Goal: Information Seeking & Learning: Find contact information

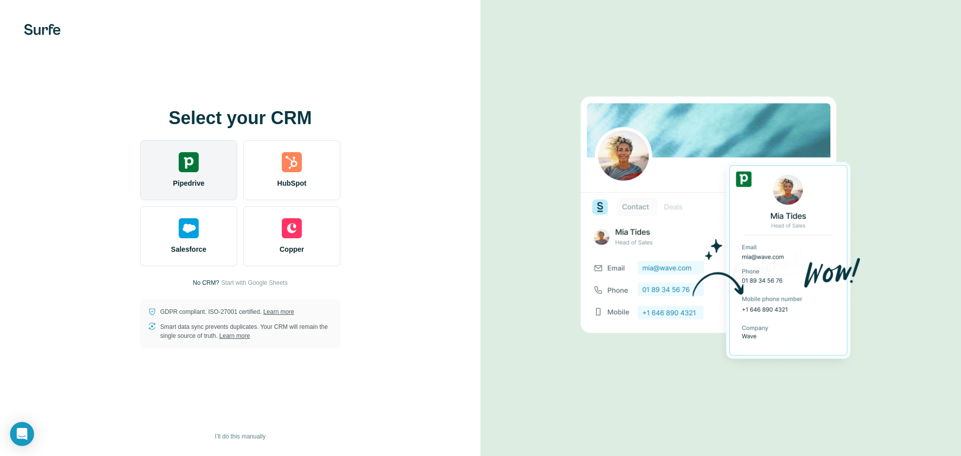
click at [204, 174] on div "Pipedrive" at bounding box center [188, 170] width 97 height 60
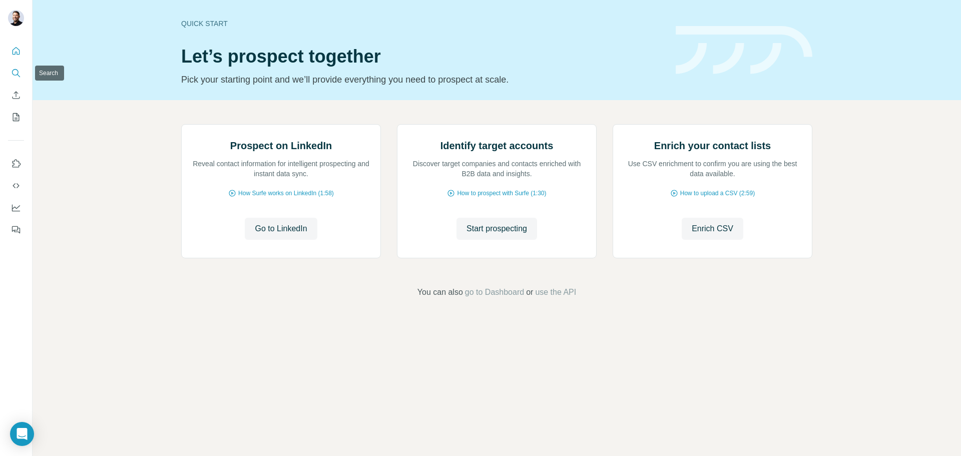
click at [11, 75] on icon "Search" at bounding box center [16, 73] width 10 height 10
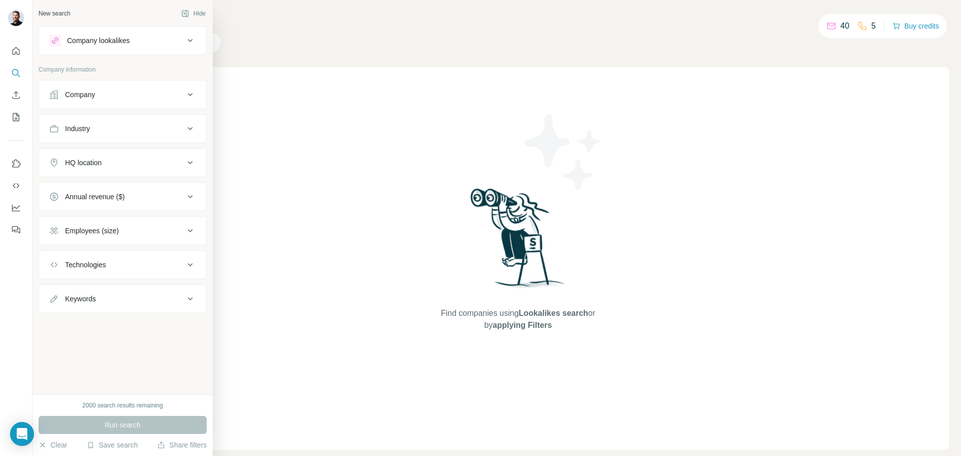
click at [141, 91] on div "Company" at bounding box center [116, 95] width 135 height 10
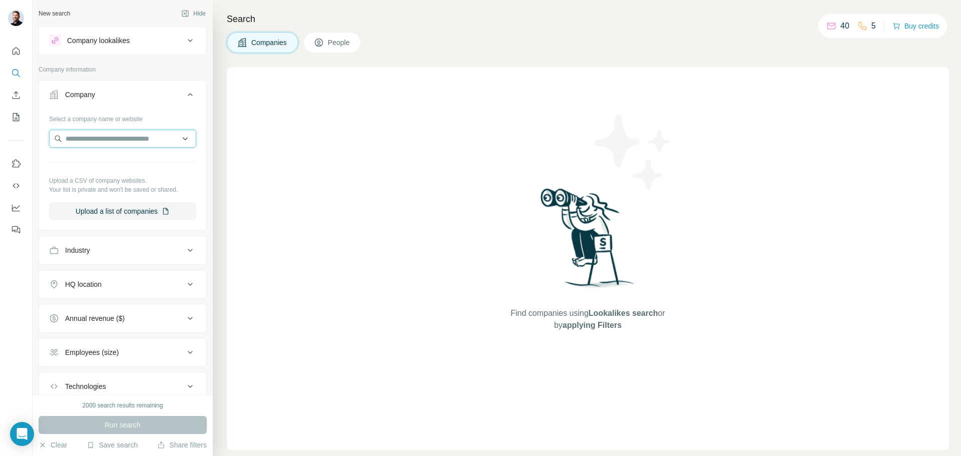
click at [131, 140] on input "text" at bounding box center [122, 139] width 147 height 18
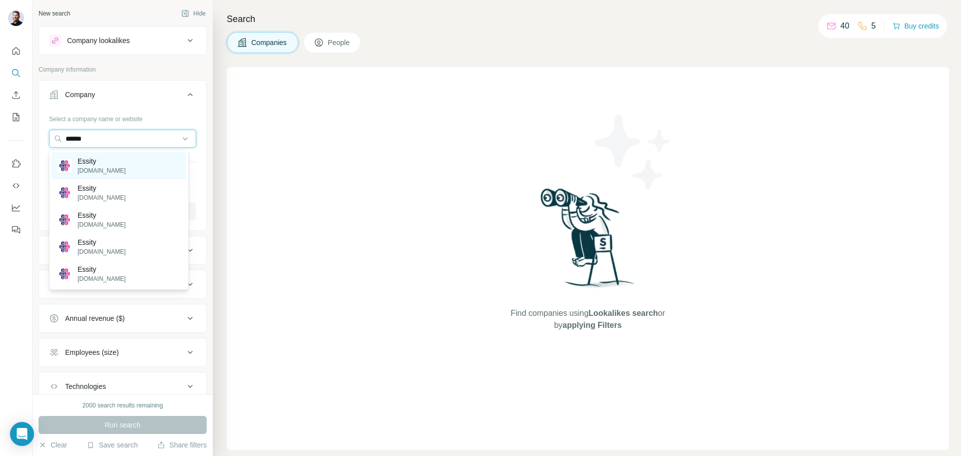
type input "******"
click at [123, 168] on div "Essity [DOMAIN_NAME]" at bounding box center [119, 165] width 135 height 27
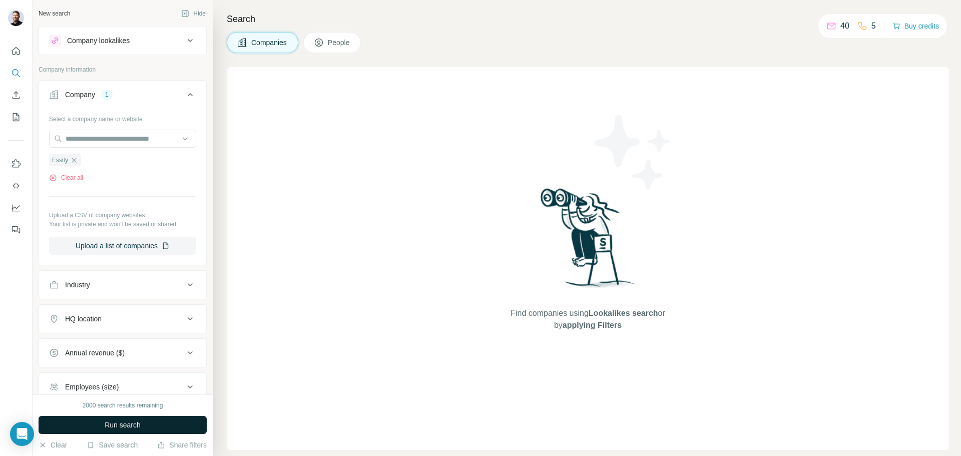
click at [116, 427] on span "Run search" at bounding box center [123, 425] width 36 height 10
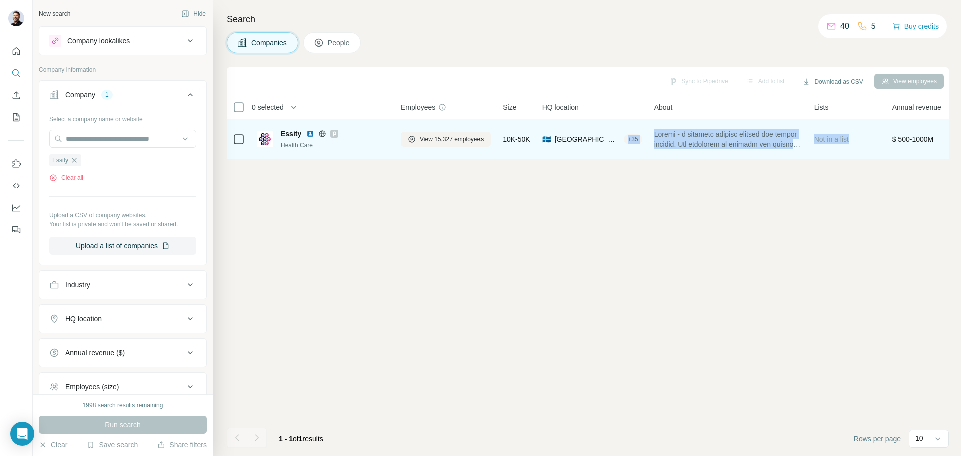
drag, startPoint x: 590, startPoint y: 158, endPoint x: 854, endPoint y: 150, distance: 263.8
click at [0, 0] on tr "Essity Health Care View 15,327 employees 10K-50K 🇸🇪 [GEOGRAPHIC_DATA] + 35 Not …" at bounding box center [0, 0] width 0 height 0
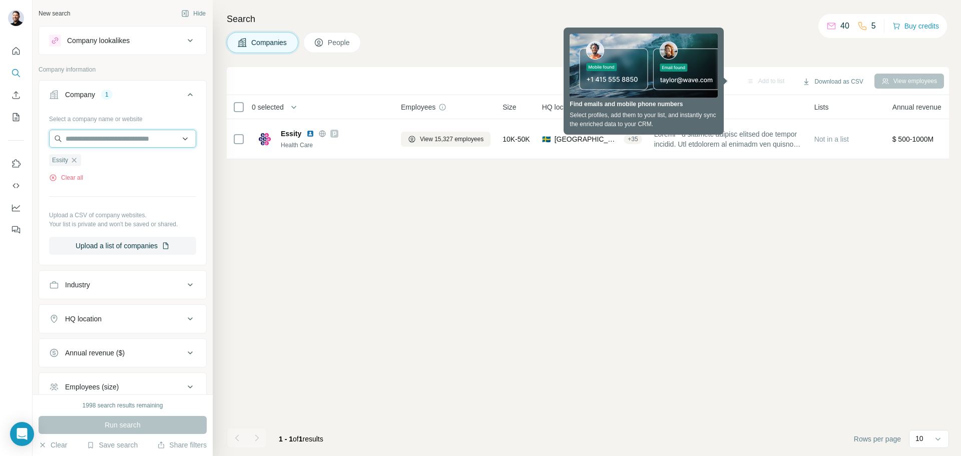
click at [103, 137] on input "text" at bounding box center [122, 139] width 147 height 18
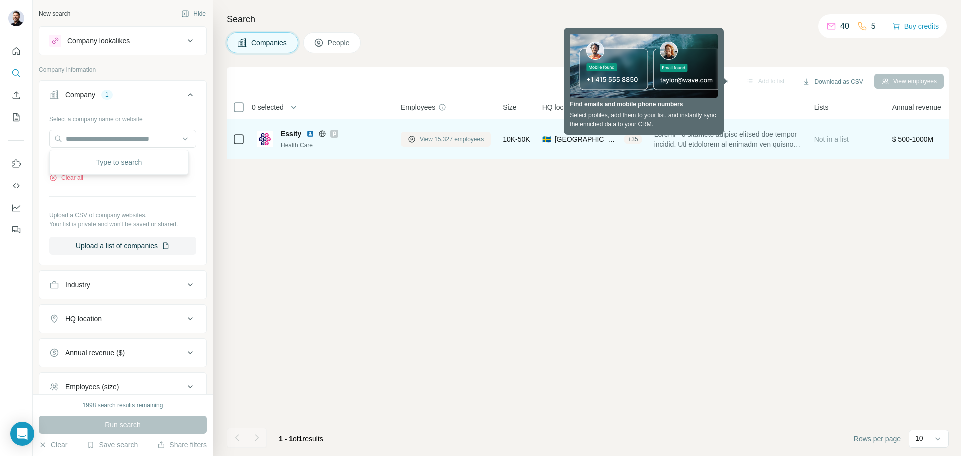
click at [442, 137] on span "View 15,327 employees" at bounding box center [452, 139] width 64 height 9
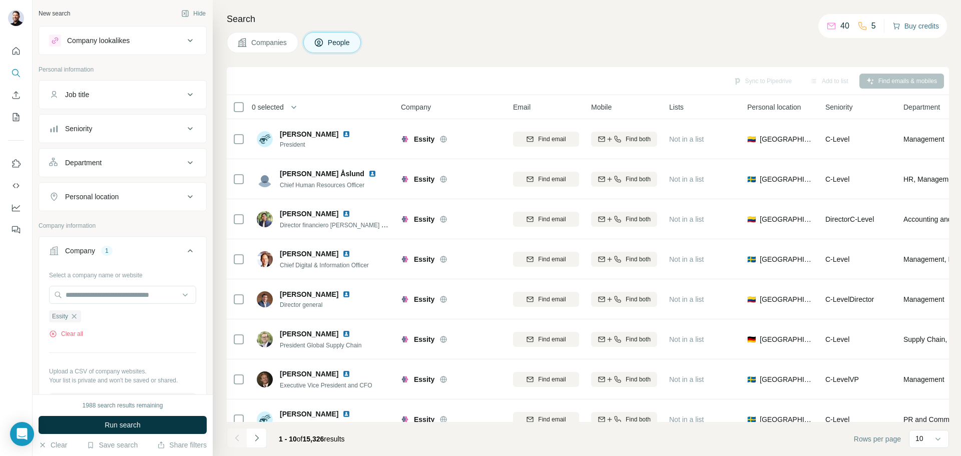
click at [901, 26] on button "Buy credits" at bounding box center [915, 26] width 47 height 14
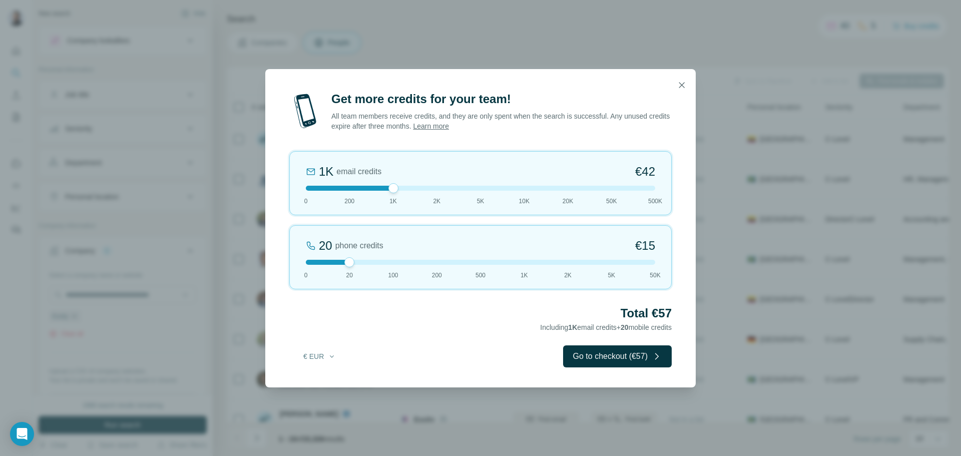
drag, startPoint x: 352, startPoint y: 186, endPoint x: 397, endPoint y: 185, distance: 45.1
click at [397, 185] on div at bounding box center [393, 188] width 10 height 10
drag, startPoint x: 393, startPoint y: 191, endPoint x: 370, endPoint y: 185, distance: 23.7
click at [370, 186] on div at bounding box center [480, 188] width 349 height 5
click at [681, 83] on icon "button" at bounding box center [681, 85] width 10 height 10
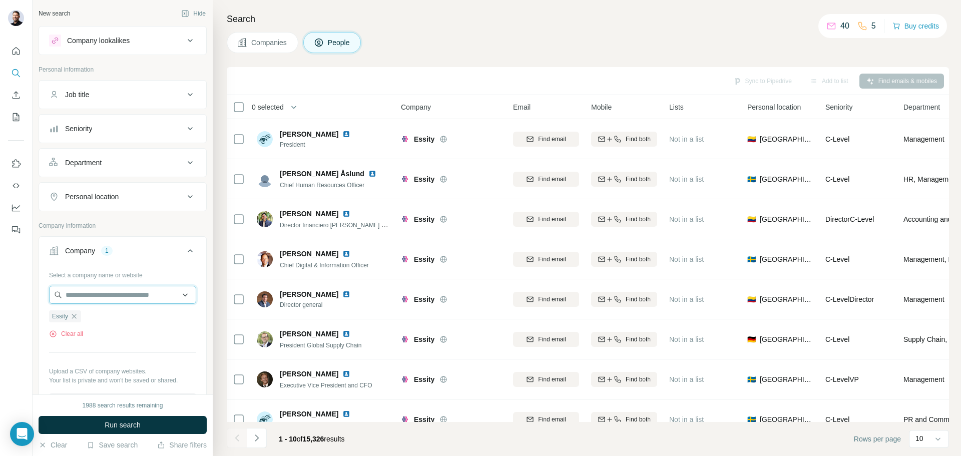
click at [118, 295] on input "text" at bounding box center [122, 295] width 147 height 18
click at [134, 348] on div "Select a company name or website Essity Clear all Upload a CSV of company websi…" at bounding box center [122, 339] width 147 height 144
click at [76, 316] on icon "button" at bounding box center [74, 316] width 5 height 5
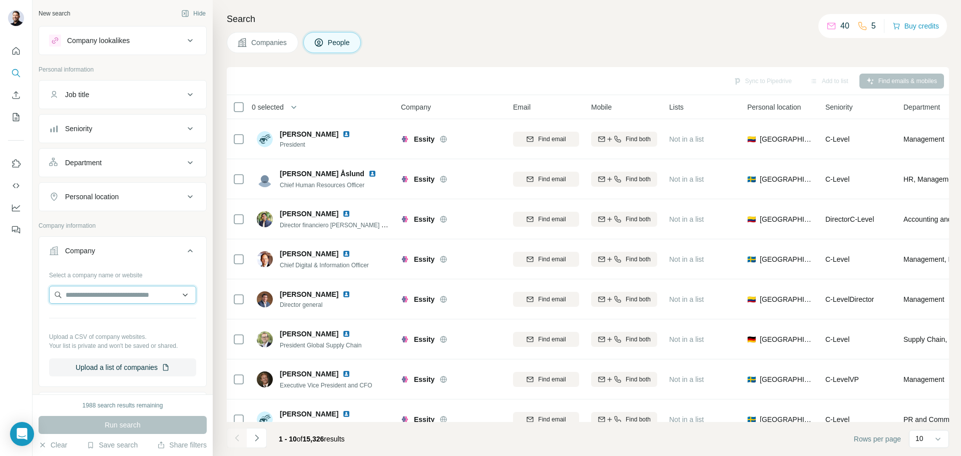
click at [84, 295] on input "text" at bounding box center [122, 295] width 147 height 18
click at [132, 300] on input "text" at bounding box center [122, 295] width 147 height 18
click at [98, 287] on input "text" at bounding box center [122, 295] width 147 height 18
click at [94, 286] on input "text" at bounding box center [122, 295] width 147 height 18
click at [92, 293] on input "text" at bounding box center [122, 295] width 147 height 18
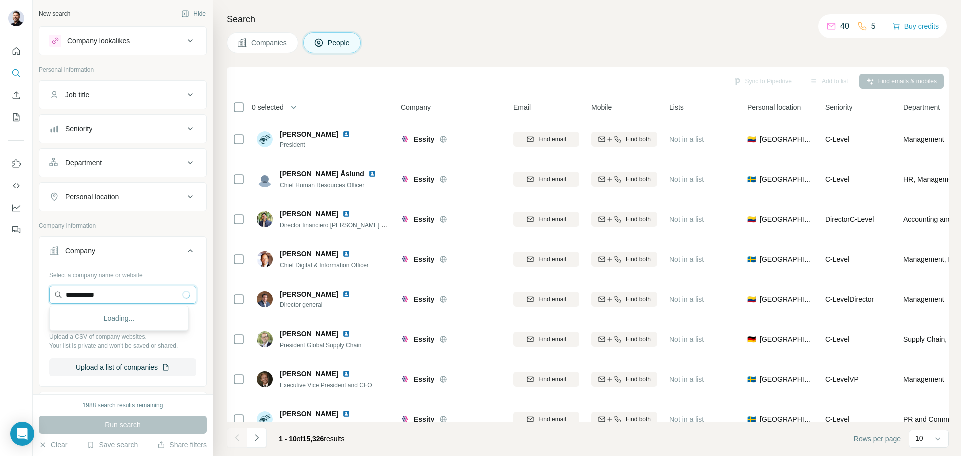
type input "**********"
click at [148, 196] on div "Personal location" at bounding box center [116, 197] width 135 height 10
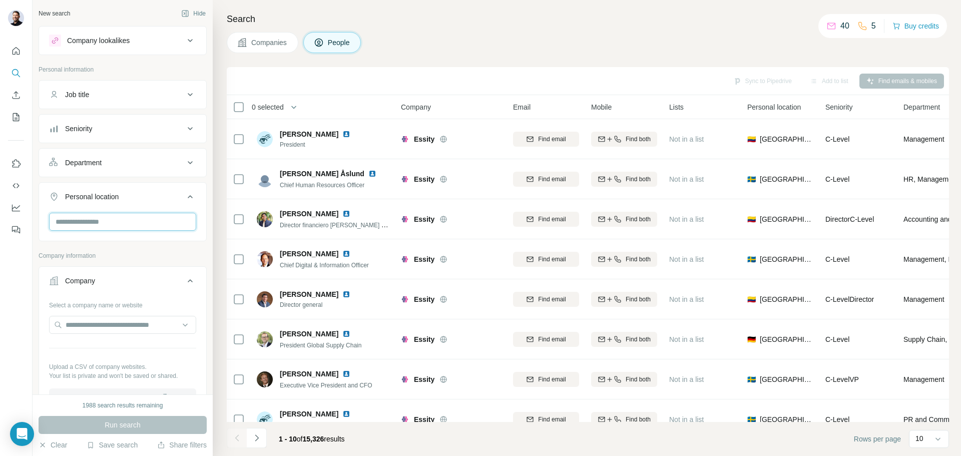
click at [142, 223] on input "text" at bounding box center [122, 222] width 147 height 18
type input "*****"
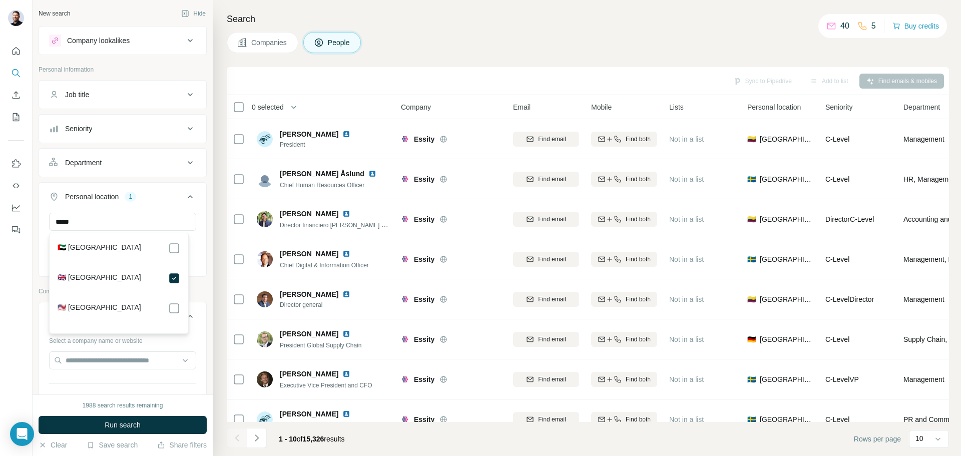
click at [217, 240] on div "Search Companies People Sync to Pipedrive Add to list Find emails & mobiles 0 s…" at bounding box center [587, 228] width 748 height 456
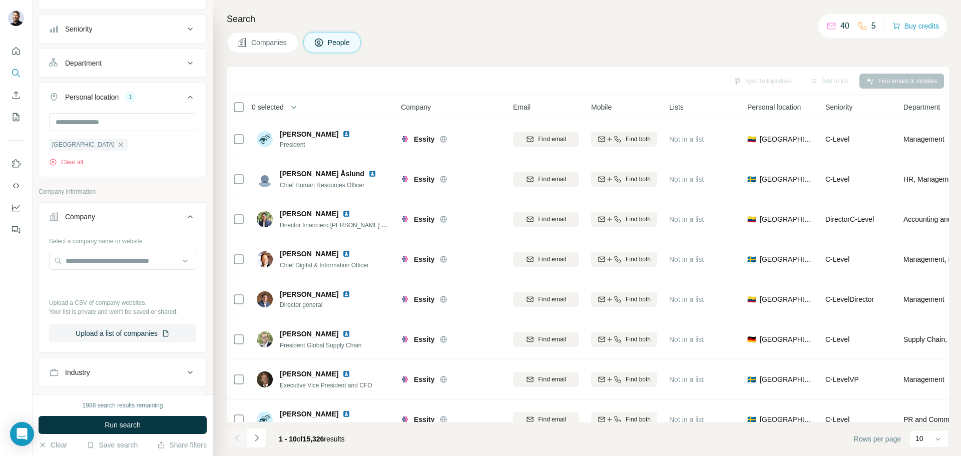
scroll to position [100, 0]
click at [119, 258] on input "text" at bounding box center [122, 260] width 147 height 18
type input "**********"
click at [122, 288] on p "[DOMAIN_NAME]" at bounding box center [102, 292] width 48 height 9
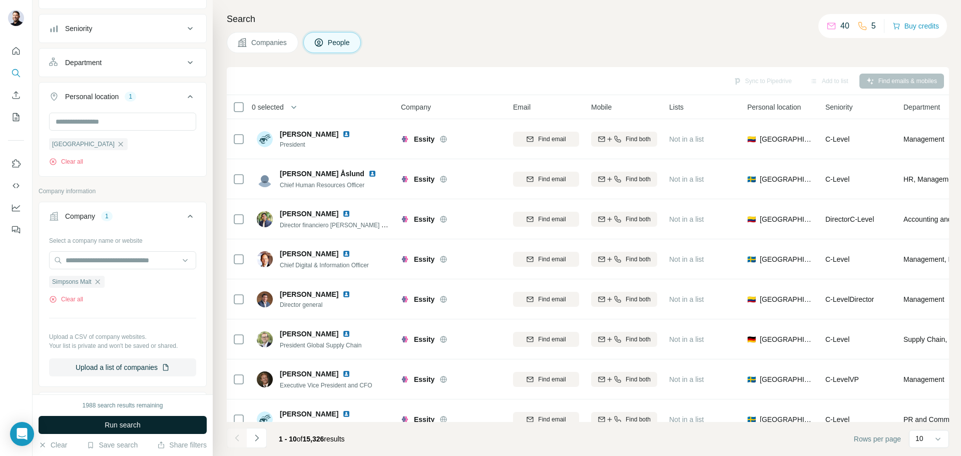
click at [130, 423] on span "Run search" at bounding box center [123, 425] width 36 height 10
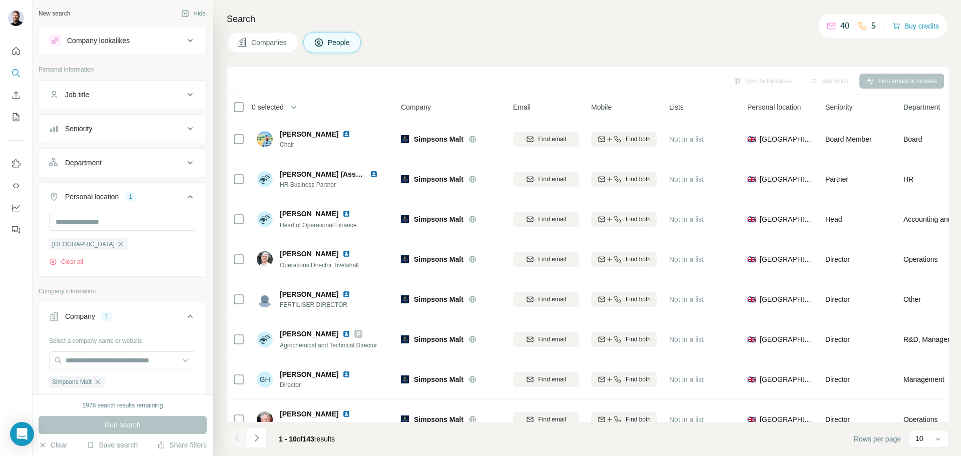
click at [154, 169] on button "Department" at bounding box center [122, 163] width 167 height 24
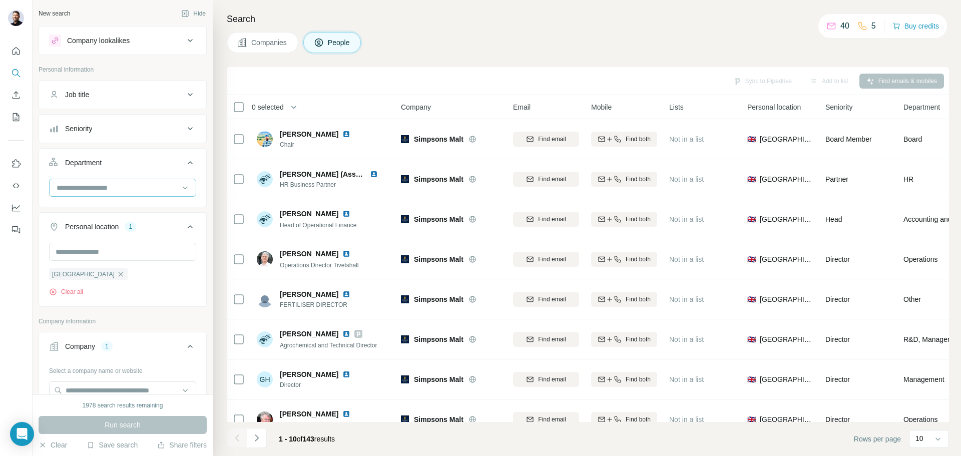
click at [142, 185] on input at bounding box center [118, 187] width 124 height 11
click at [115, 221] on div "Engineering" at bounding box center [119, 218] width 123 height 10
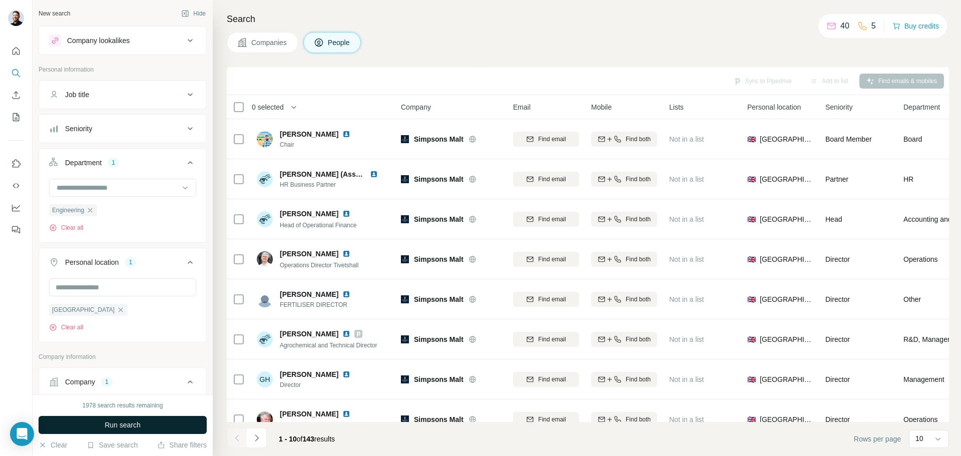
click at [137, 424] on span "Run search" at bounding box center [123, 425] width 36 height 10
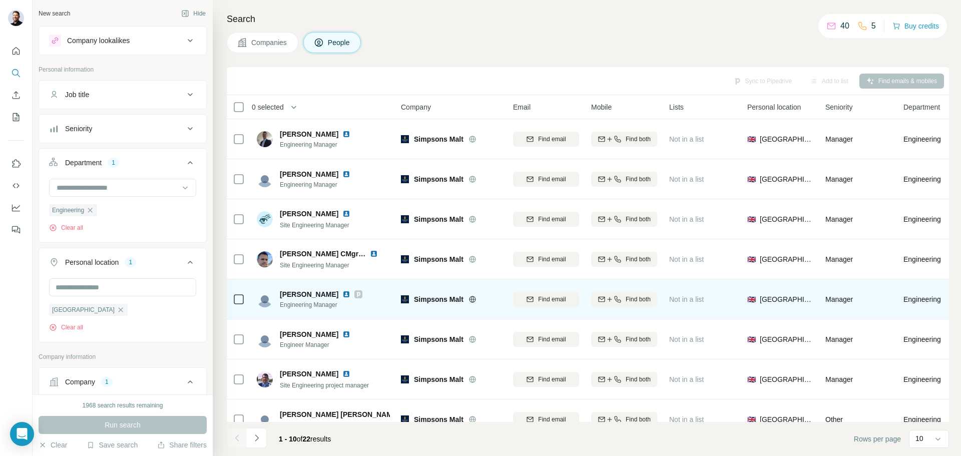
click at [296, 297] on span "[PERSON_NAME]" at bounding box center [309, 294] width 59 height 10
click at [556, 300] on span "Find email" at bounding box center [552, 299] width 28 height 9
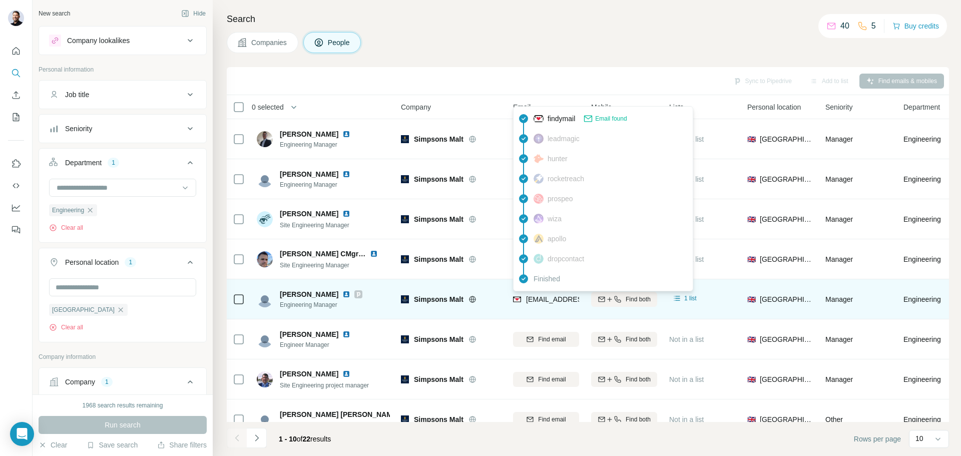
click at [563, 301] on span "[EMAIL_ADDRESS][DOMAIN_NAME]" at bounding box center [585, 299] width 119 height 8
click at [527, 301] on span "[EMAIL_ADDRESS][DOMAIN_NAME]" at bounding box center [585, 299] width 119 height 8
drag, startPoint x: 524, startPoint y: 299, endPoint x: 545, endPoint y: 300, distance: 21.5
click at [545, 300] on div "[EMAIL_ADDRESS][DOMAIN_NAME]" at bounding box center [575, 299] width 124 height 10
click at [521, 302] on div "[EMAIL_ADDRESS][DOMAIN_NAME]" at bounding box center [575, 299] width 124 height 10
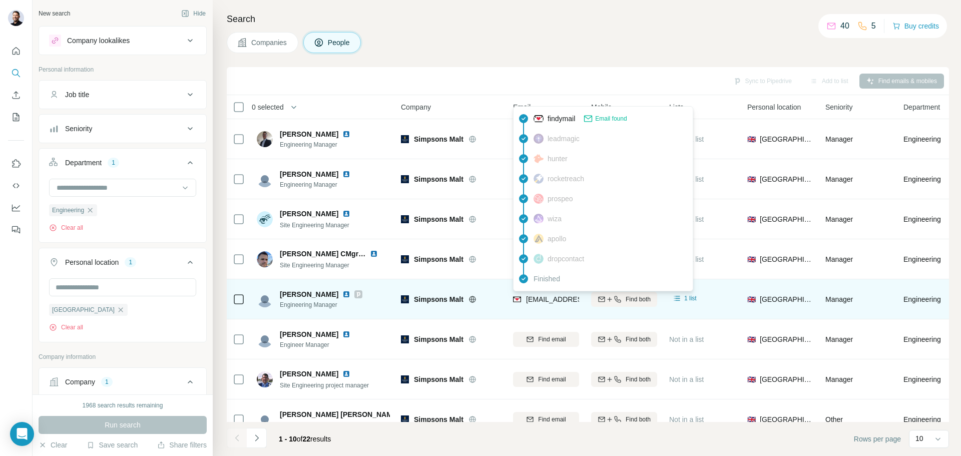
drag, startPoint x: 525, startPoint y: 298, endPoint x: 516, endPoint y: 300, distance: 9.2
click at [516, 300] on img at bounding box center [517, 299] width 8 height 10
click at [542, 301] on span "[EMAIL_ADDRESS][DOMAIN_NAME]" at bounding box center [585, 299] width 119 height 8
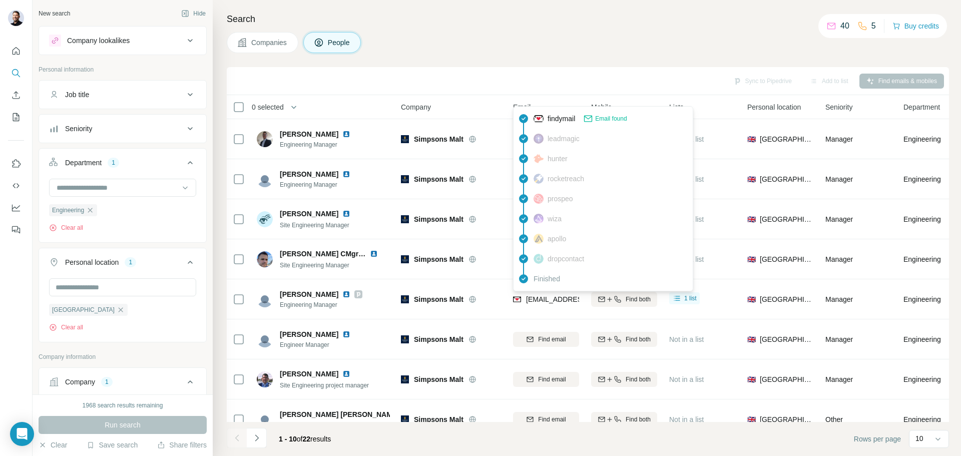
click at [574, 30] on div "Search Companies People Sync to Pipedrive Add to list Find emails & mobiles 0 s…" at bounding box center [587, 228] width 748 height 456
click at [551, 117] on span "findymail" at bounding box center [561, 119] width 28 height 10
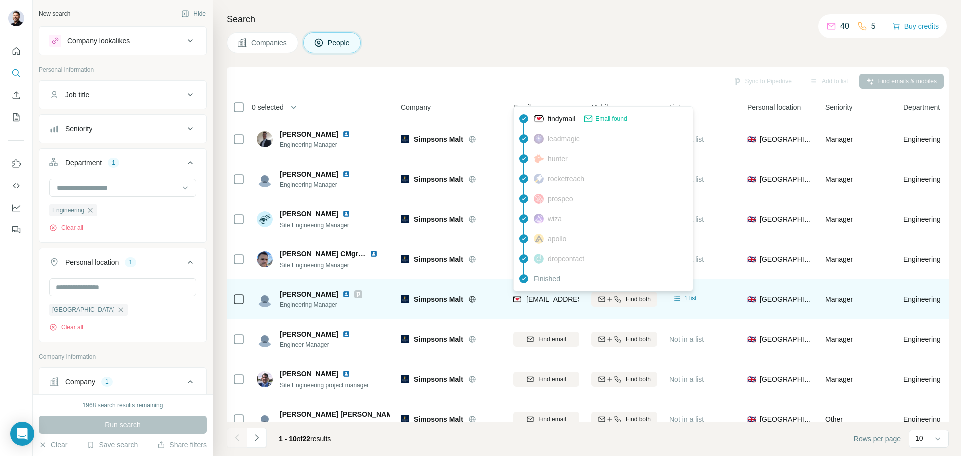
drag, startPoint x: 554, startPoint y: 299, endPoint x: 545, endPoint y: 304, distance: 10.7
click at [545, 304] on span "[EMAIL_ADDRESS][DOMAIN_NAME]" at bounding box center [581, 299] width 111 height 10
click at [540, 300] on span "[EMAIL_ADDRESS][DOMAIN_NAME]" at bounding box center [585, 299] width 119 height 8
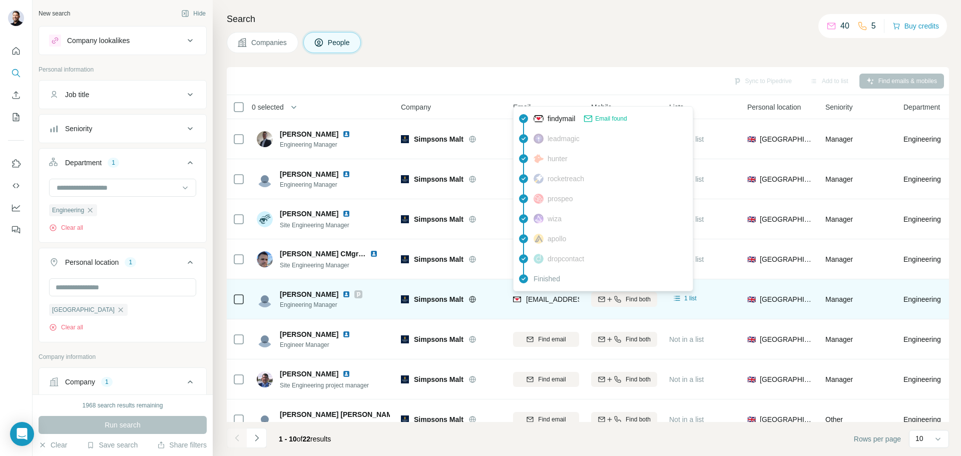
click at [540, 300] on span "[EMAIL_ADDRESS][DOMAIN_NAME]" at bounding box center [585, 299] width 119 height 8
click at [539, 300] on span "[EMAIL_ADDRESS][DOMAIN_NAME]" at bounding box center [585, 299] width 119 height 8
copy span "michaelgarnham"
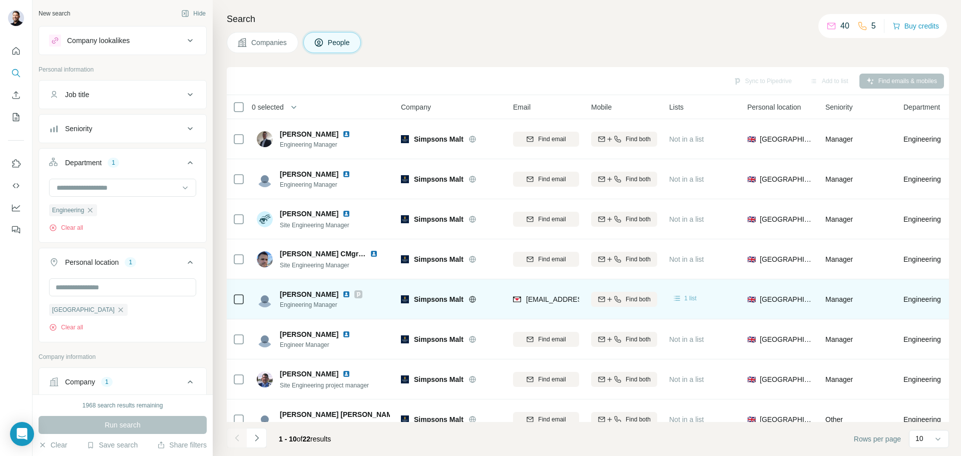
click at [677, 295] on icon at bounding box center [677, 298] width 10 height 10
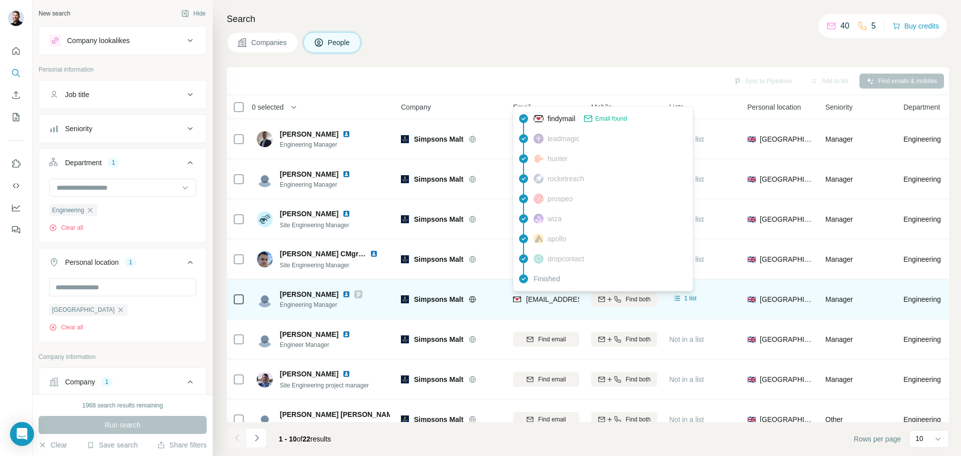
click at [538, 300] on span "[EMAIL_ADDRESS][DOMAIN_NAME]" at bounding box center [585, 299] width 119 height 8
click at [515, 297] on img at bounding box center [517, 299] width 8 height 10
click at [516, 301] on img at bounding box center [517, 299] width 8 height 10
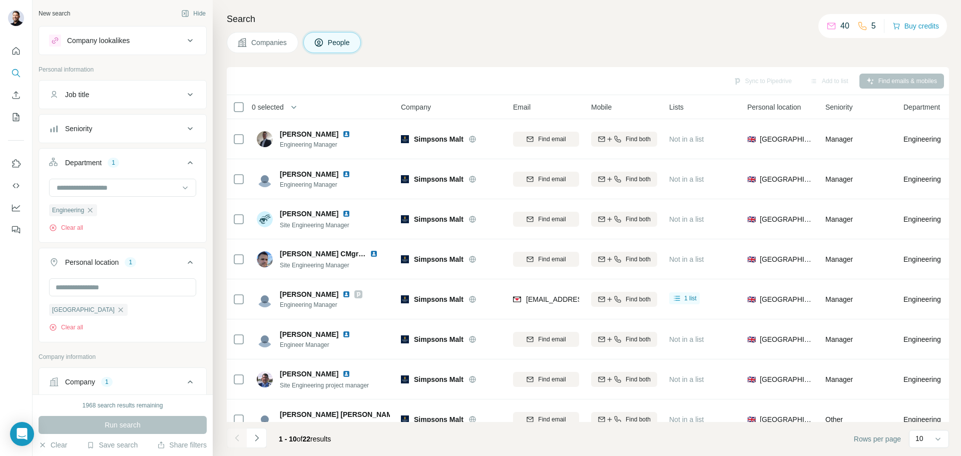
click at [130, 134] on button "Seniority" at bounding box center [122, 129] width 167 height 24
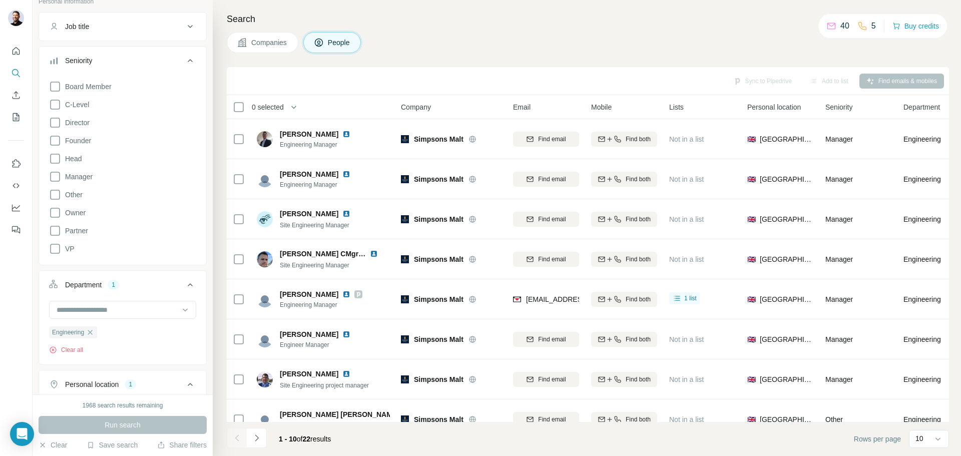
scroll to position [50, 0]
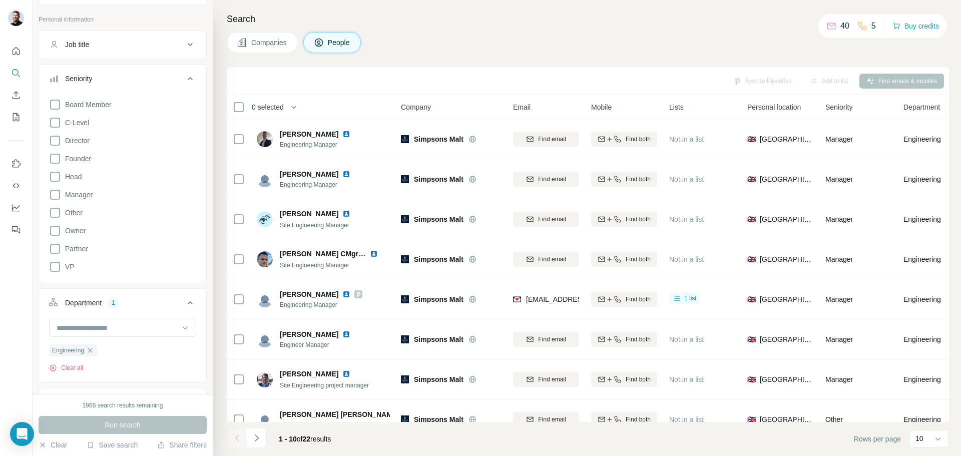
click at [184, 77] on icon at bounding box center [190, 79] width 12 height 12
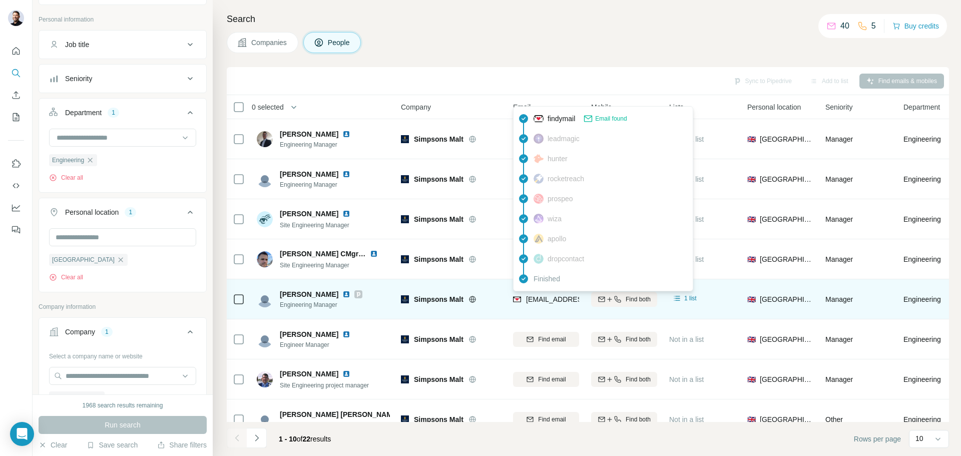
click at [559, 298] on span "[EMAIL_ADDRESS][DOMAIN_NAME]" at bounding box center [585, 299] width 119 height 8
click at [686, 296] on span "1 list" at bounding box center [690, 298] width 13 height 9
click at [529, 298] on span "[EMAIL_ADDRESS][DOMAIN_NAME]" at bounding box center [585, 299] width 119 height 8
click at [562, 302] on span "[EMAIL_ADDRESS][DOMAIN_NAME]" at bounding box center [585, 299] width 119 height 8
click at [520, 299] on img at bounding box center [517, 299] width 8 height 10
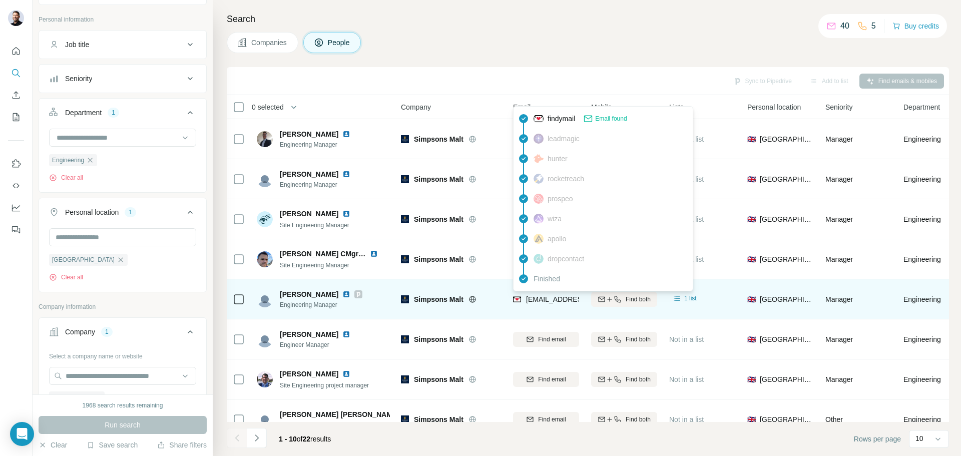
click at [520, 299] on img at bounding box center [517, 299] width 8 height 10
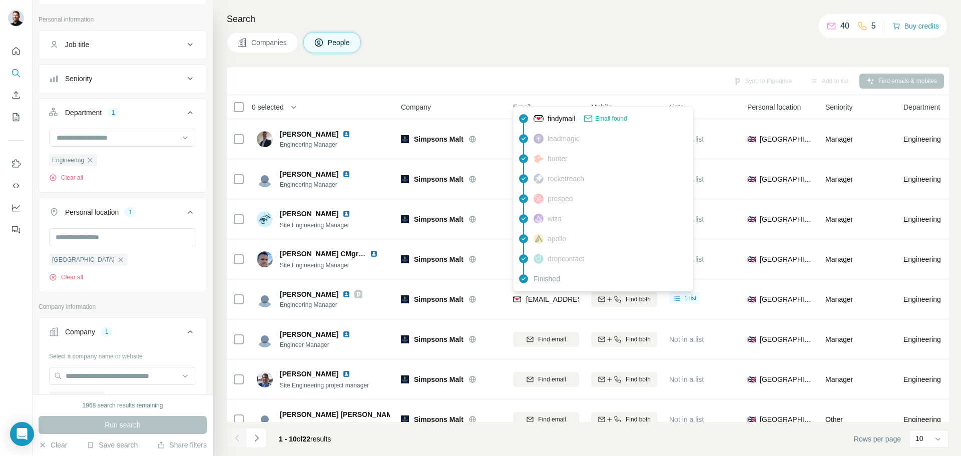
drag, startPoint x: 519, startPoint y: 299, endPoint x: 613, endPoint y: 283, distance: 95.3
click at [521, 298] on div "[EMAIL_ADDRESS][DOMAIN_NAME]" at bounding box center [575, 299] width 124 height 10
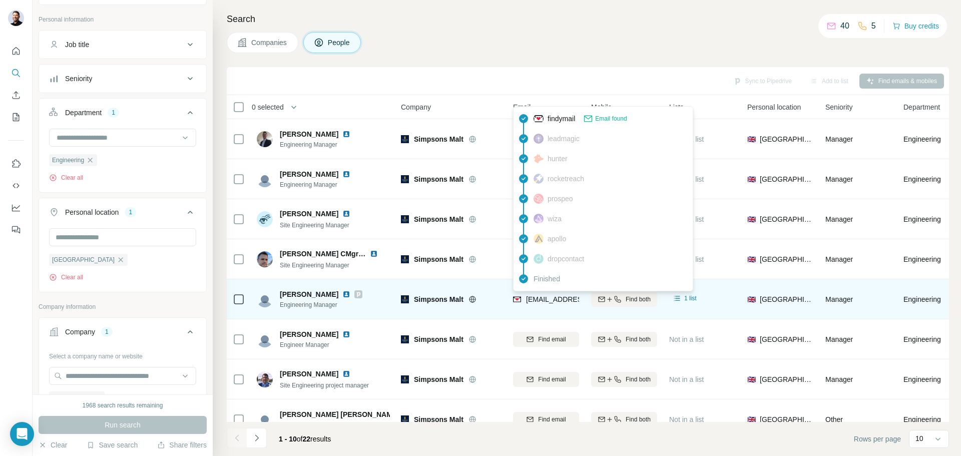
click at [812, 282] on td "🇬🇧 [GEOGRAPHIC_DATA]" at bounding box center [780, 299] width 78 height 40
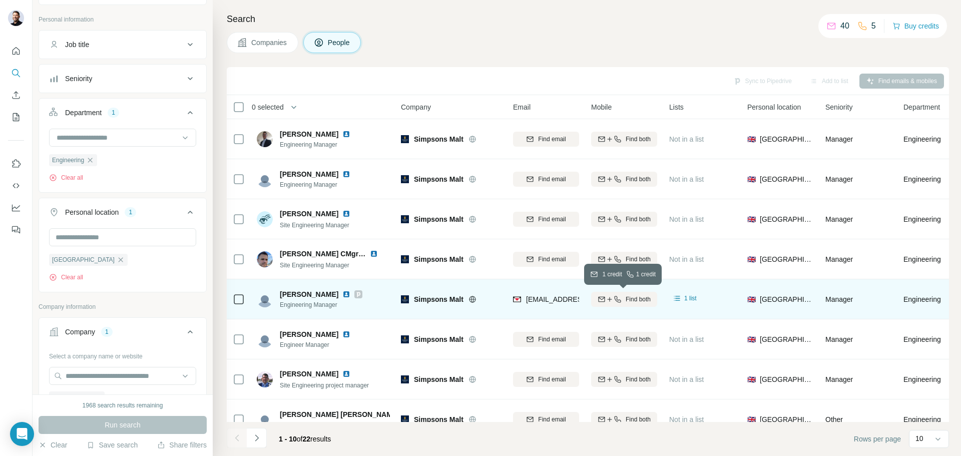
click at [625, 298] on span "Find both" at bounding box center [637, 299] width 25 height 9
click at [348, 295] on img at bounding box center [346, 294] width 8 height 8
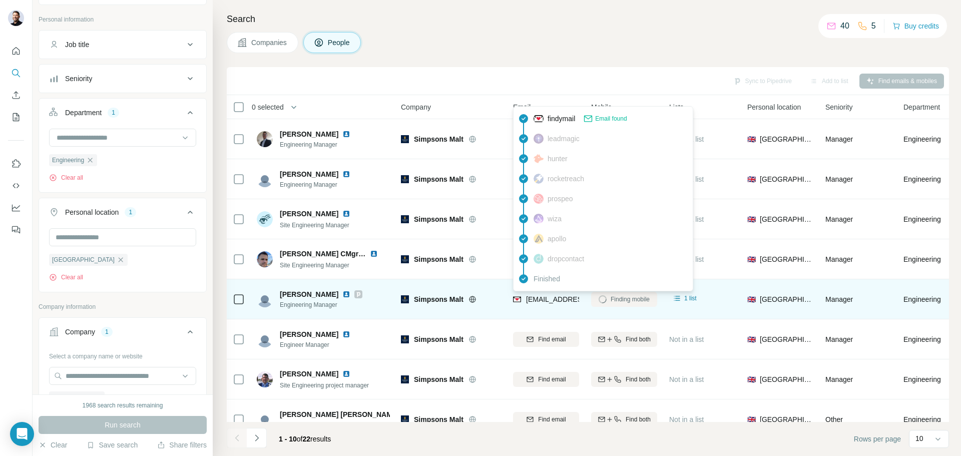
click at [576, 299] on span "[EMAIL_ADDRESS][DOMAIN_NAME]" at bounding box center [585, 299] width 119 height 8
click at [559, 305] on div "[EMAIL_ADDRESS][DOMAIN_NAME]" at bounding box center [575, 300] width 124 height 12
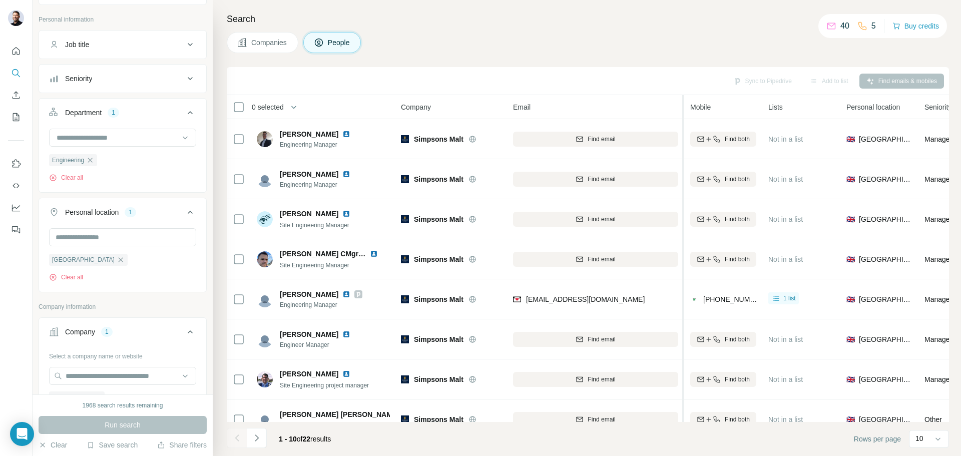
drag, startPoint x: 584, startPoint y: 105, endPoint x: 679, endPoint y: 113, distance: 95.4
click at [0, 0] on tr "0 selected People Company Email Mobile Lists Personal location Seniority Depart…" at bounding box center [0, 0] width 0 height 0
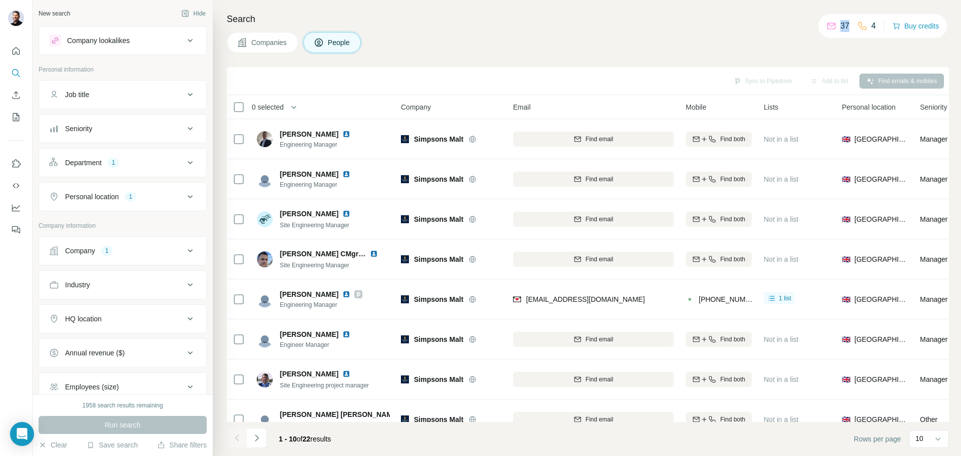
drag, startPoint x: 838, startPoint y: 27, endPoint x: 816, endPoint y: 26, distance: 22.5
click at [818, 26] on div "37 4 Buy credits" at bounding box center [882, 26] width 129 height 24
drag, startPoint x: 874, startPoint y: 25, endPoint x: 867, endPoint y: 27, distance: 7.3
click at [867, 27] on div "37 4 Buy credits" at bounding box center [882, 26] width 129 height 24
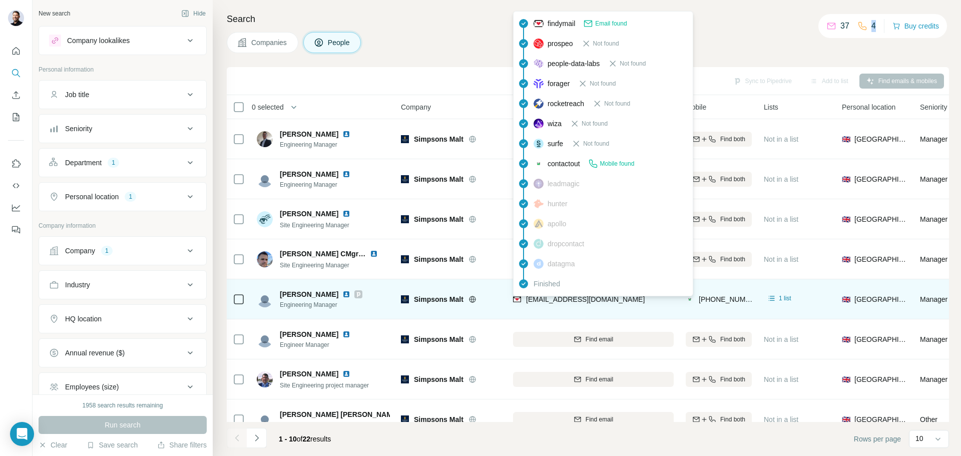
drag, startPoint x: 659, startPoint y: 297, endPoint x: 539, endPoint y: 304, distance: 120.3
click at [530, 302] on div "[EMAIL_ADDRESS][DOMAIN_NAME]" at bounding box center [593, 299] width 161 height 28
drag, startPoint x: 528, startPoint y: 301, endPoint x: 575, endPoint y: 301, distance: 47.0
click at [575, 301] on span "[EMAIL_ADDRESS][DOMAIN_NAME]" at bounding box center [585, 299] width 119 height 8
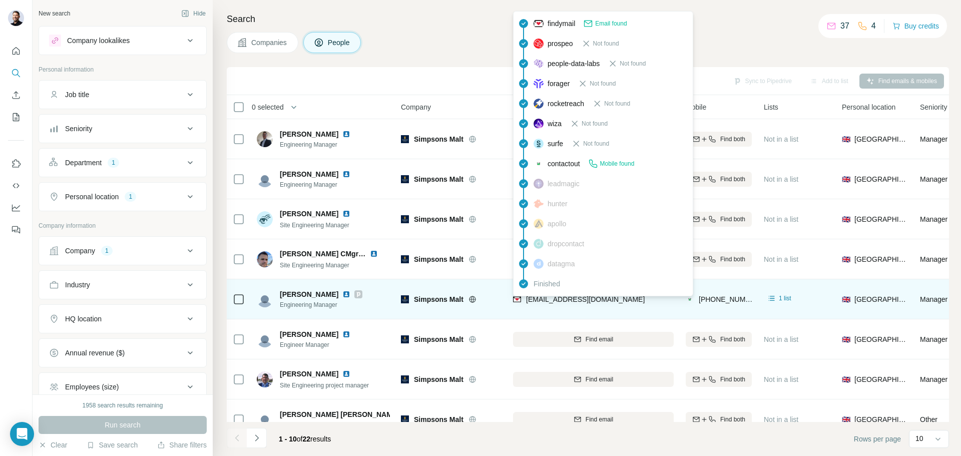
click at [623, 306] on div "[EMAIL_ADDRESS][DOMAIN_NAME]" at bounding box center [593, 299] width 161 height 28
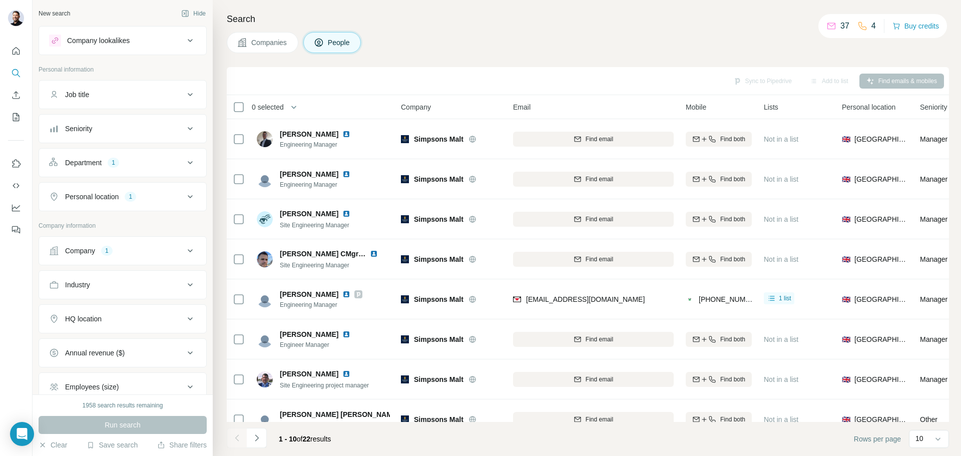
click at [758, 108] on th "Lists" at bounding box center [797, 107] width 78 height 24
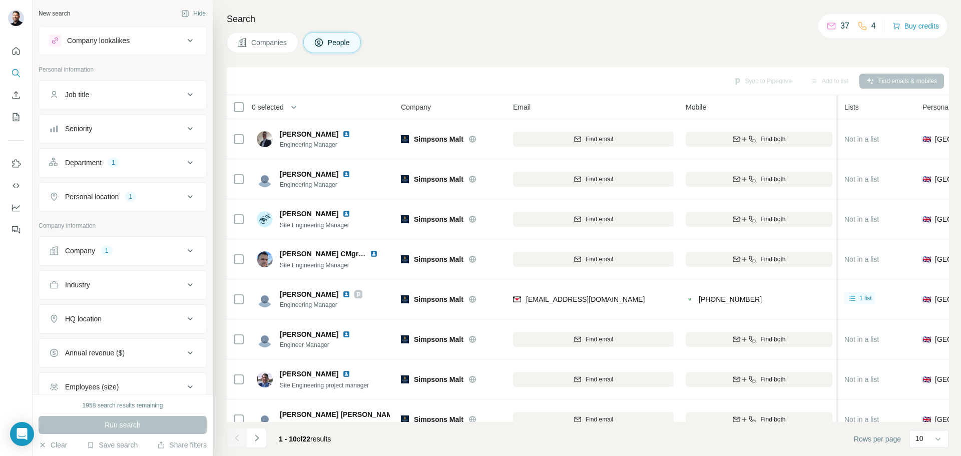
drag, startPoint x: 756, startPoint y: 107, endPoint x: 838, endPoint y: 113, distance: 82.8
click at [0, 0] on tr "0 selected People Company Email Mobile Lists Personal location Seniority Depart…" at bounding box center [0, 0] width 0 height 0
click at [918, 26] on button "Buy credits" at bounding box center [915, 26] width 47 height 14
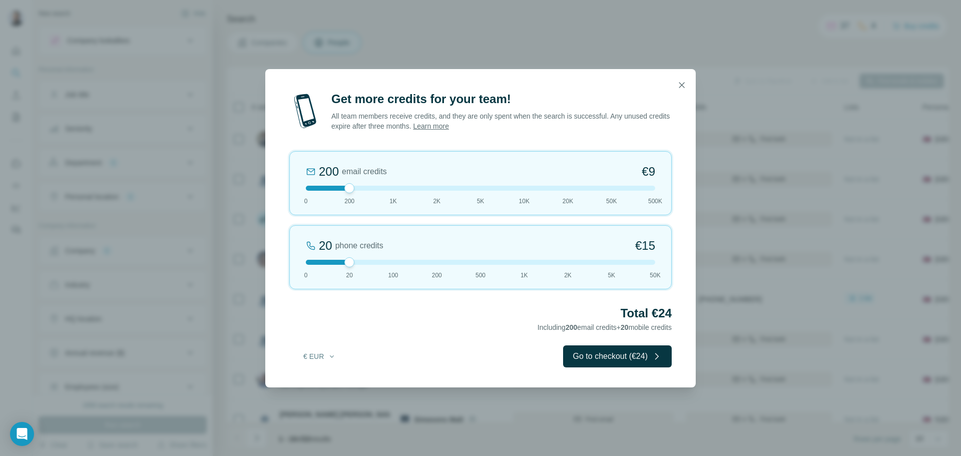
drag, startPoint x: 349, startPoint y: 264, endPoint x: 363, endPoint y: 261, distance: 13.8
click at [363, 261] on div at bounding box center [480, 262] width 349 height 5
drag, startPoint x: 349, startPoint y: 264, endPoint x: 304, endPoint y: 263, distance: 45.1
click at [304, 263] on div at bounding box center [306, 262] width 10 height 10
click at [305, 262] on div at bounding box center [306, 262] width 10 height 10
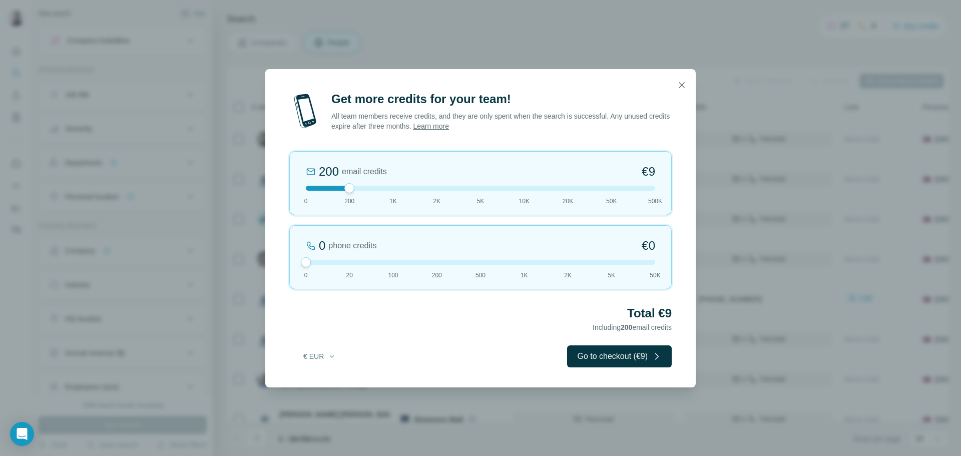
drag, startPoint x: 349, startPoint y: 189, endPoint x: 333, endPoint y: 182, distance: 17.0
click at [333, 182] on div "200 email credits €9 0 200 1K 2K 5K 10K 20K 50K 500K" at bounding box center [480, 183] width 382 height 64
click at [683, 88] on icon "button" at bounding box center [681, 85] width 10 height 10
